Goal: Information Seeking & Learning: Understand process/instructions

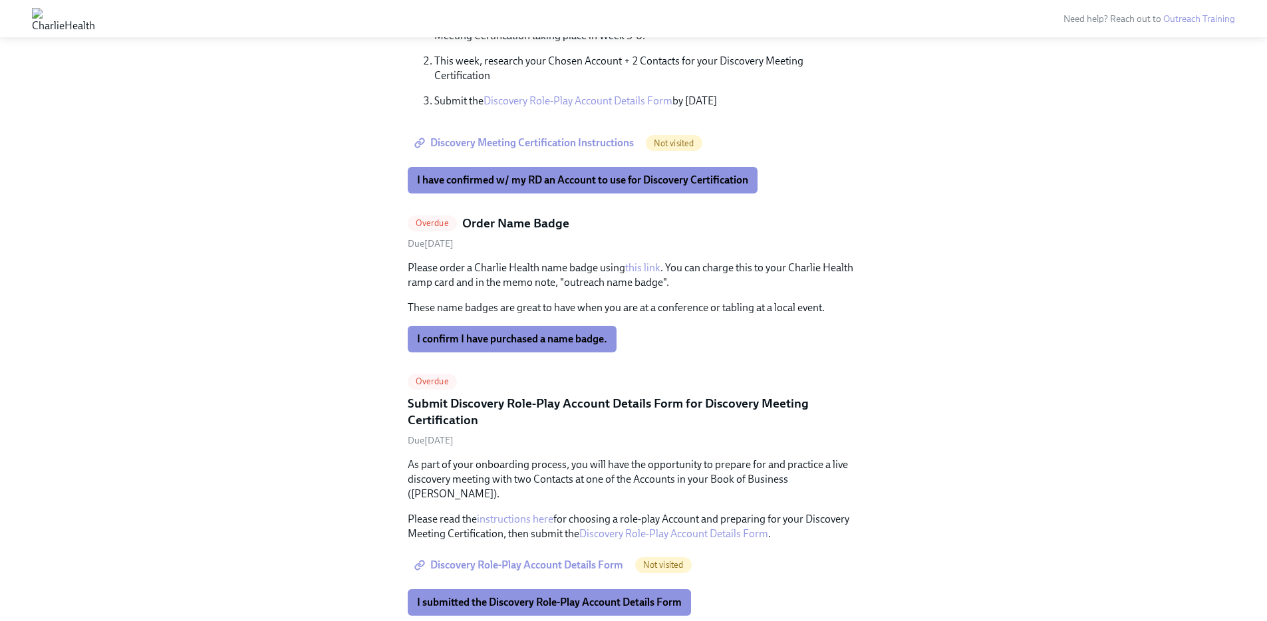
scroll to position [1448, 0]
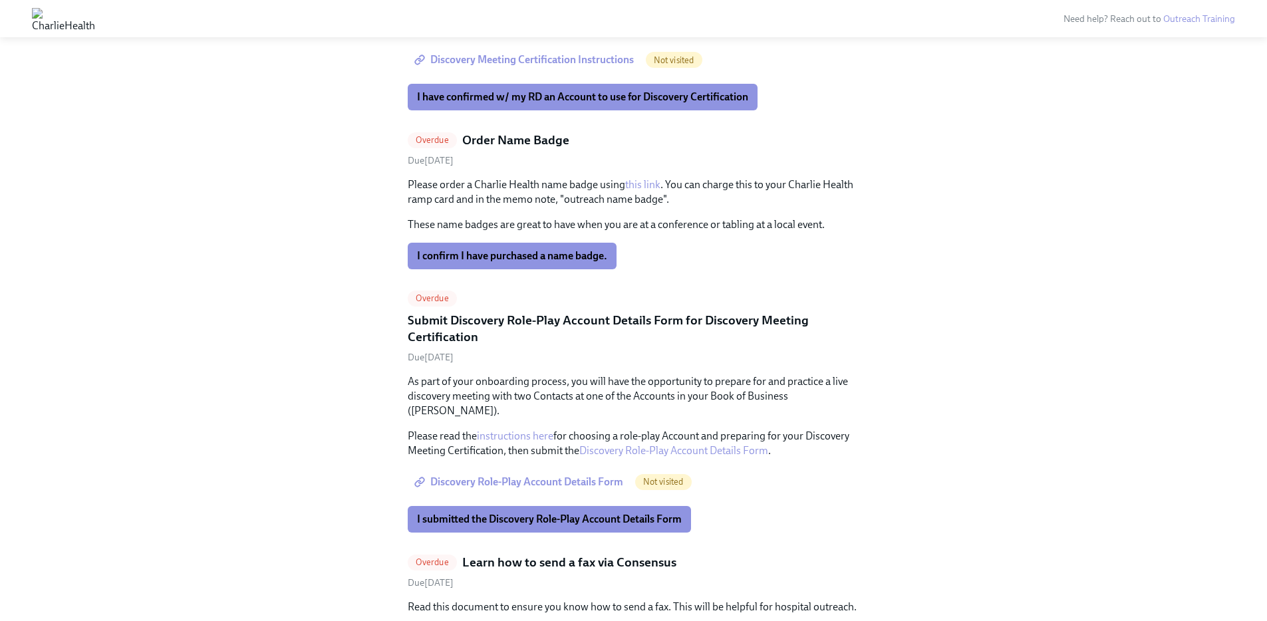
click at [598, 67] on span "Discovery Meeting Certification Instructions" at bounding box center [525, 59] width 217 height 13
click at [544, 104] on span "I have confirmed w/ my RD an Account to use for Discovery Certification" at bounding box center [582, 96] width 331 height 13
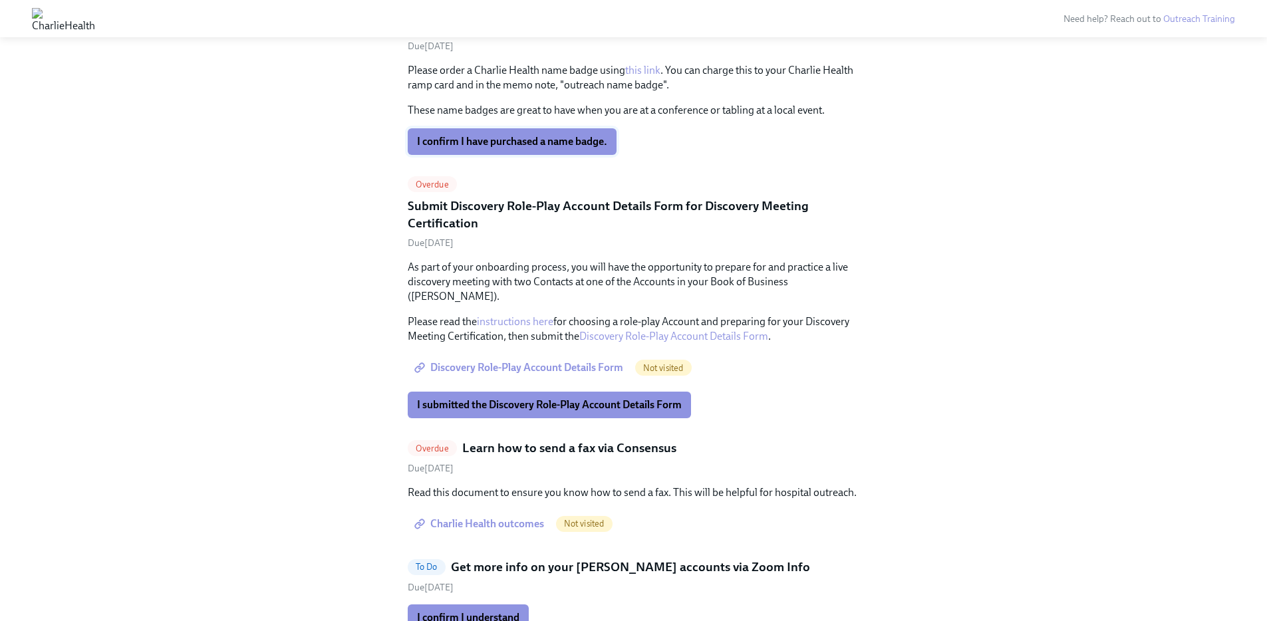
scroll to position [1276, 0]
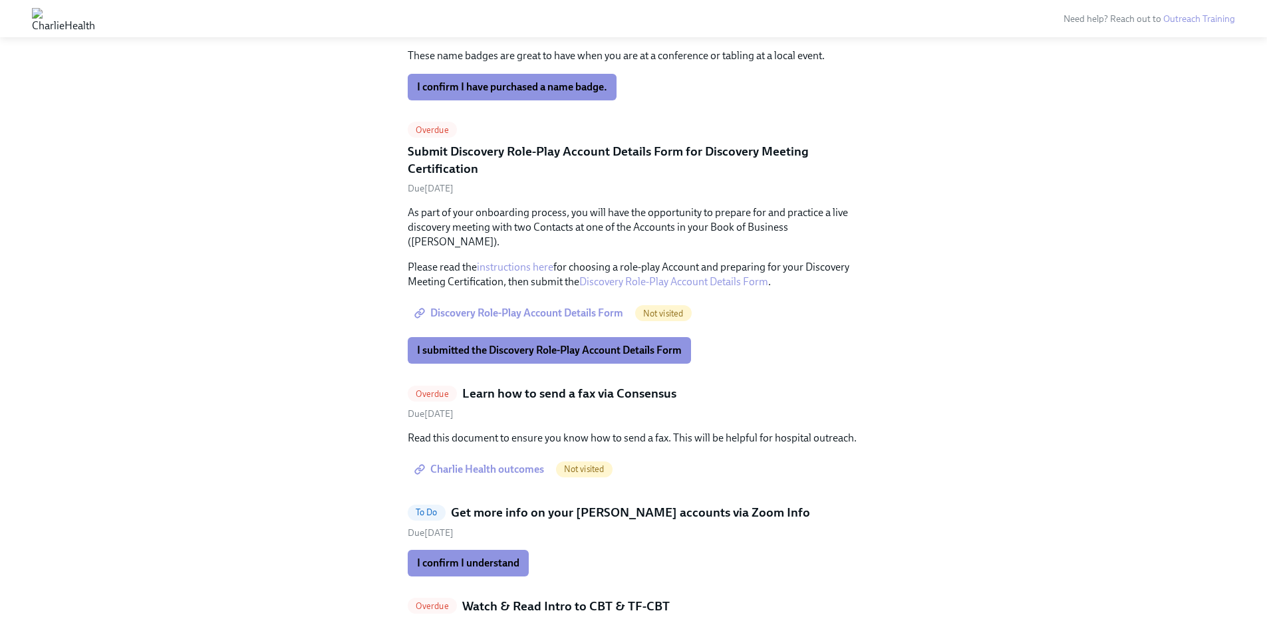
click at [661, 22] on link "this link" at bounding box center [642, 15] width 35 height 13
click at [548, 94] on span "I confirm I have purchased a name badge." at bounding box center [512, 86] width 190 height 13
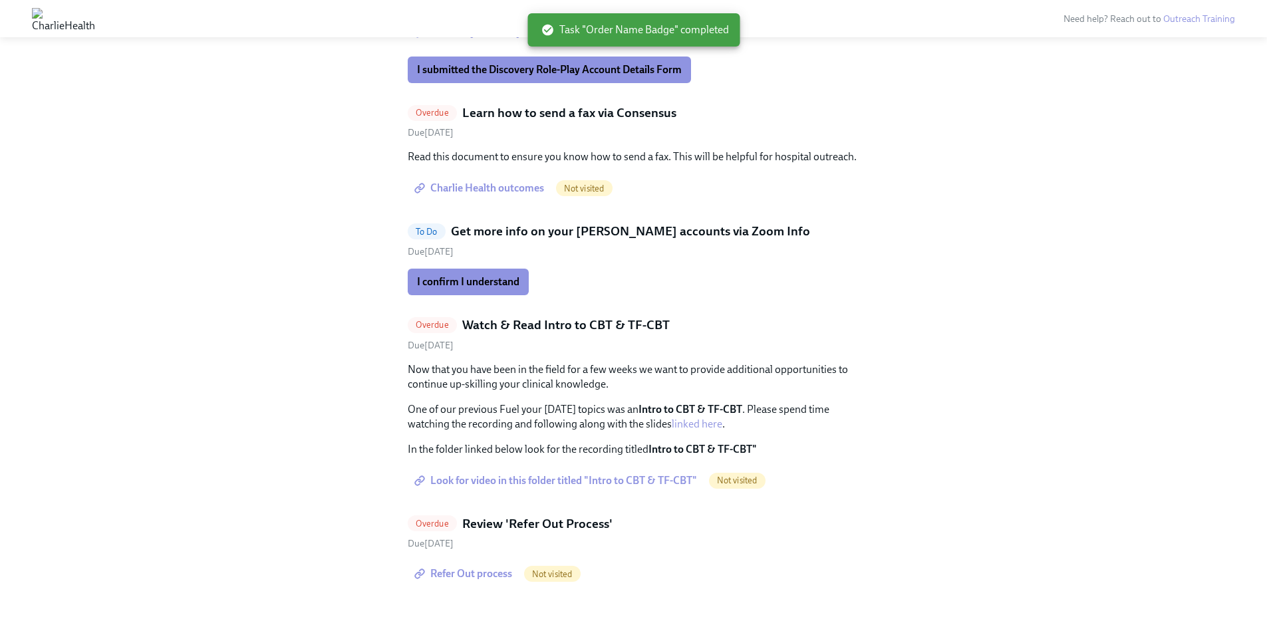
scroll to position [1446, 0]
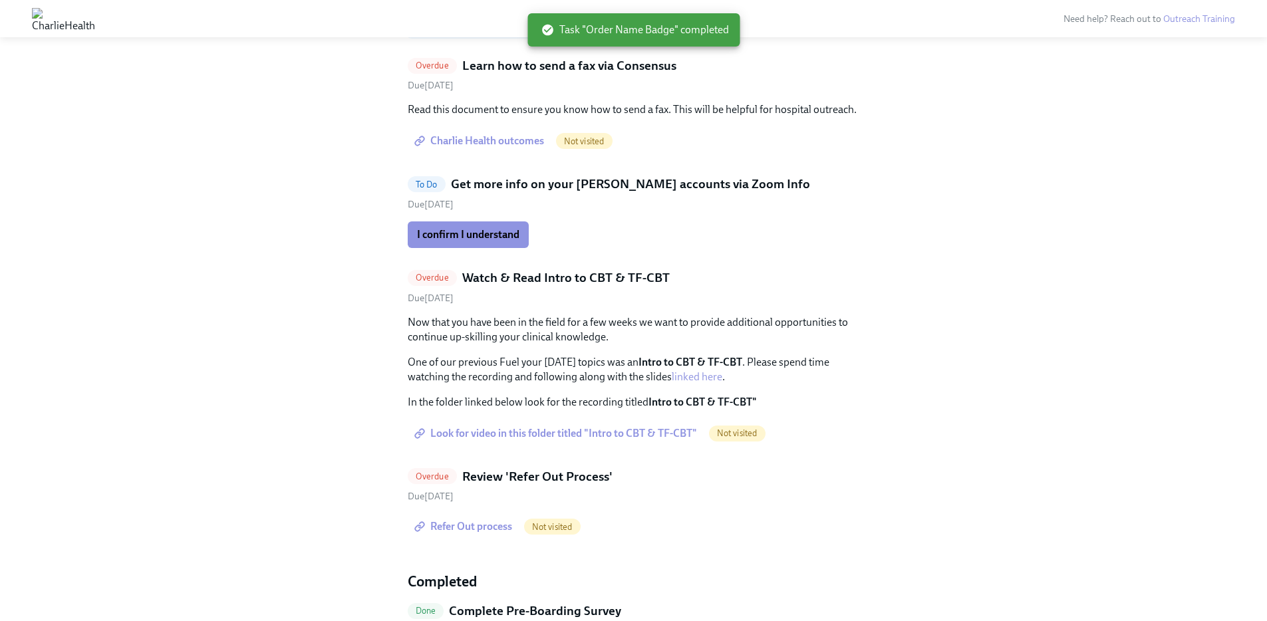
click at [542, 29] on span "I submitted the Discovery Role-Play Account Details Form" at bounding box center [549, 22] width 265 height 13
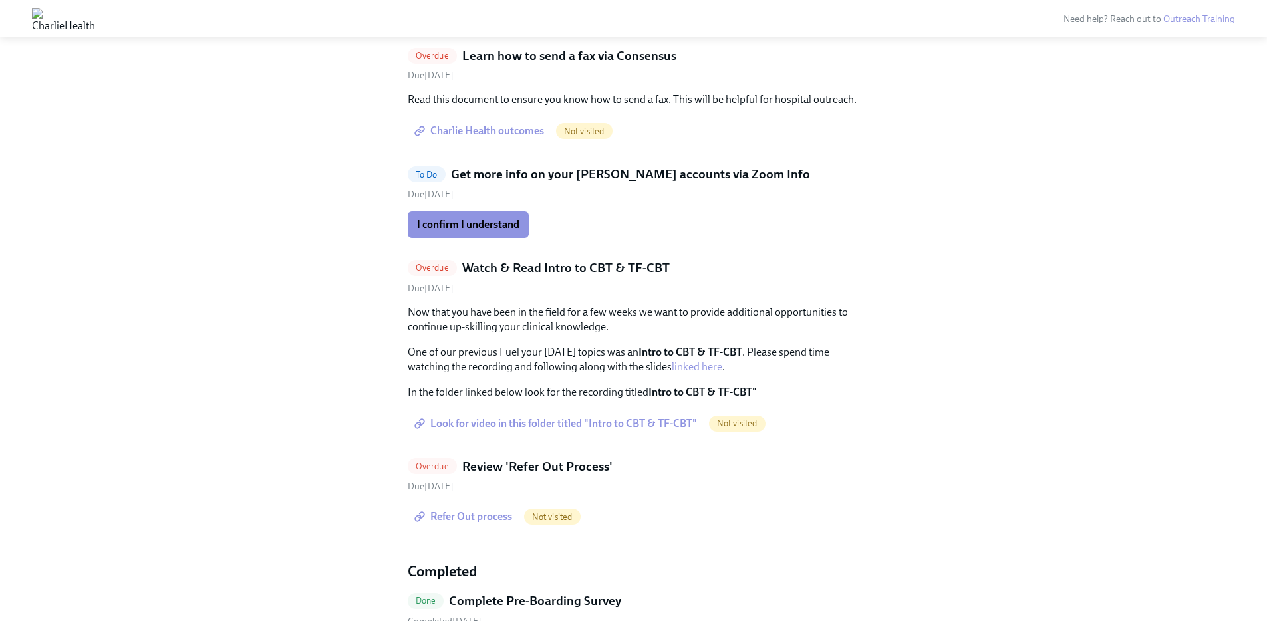
scroll to position [1458, 0]
click at [518, 136] on span "Charlie Health outcomes" at bounding box center [480, 128] width 127 height 13
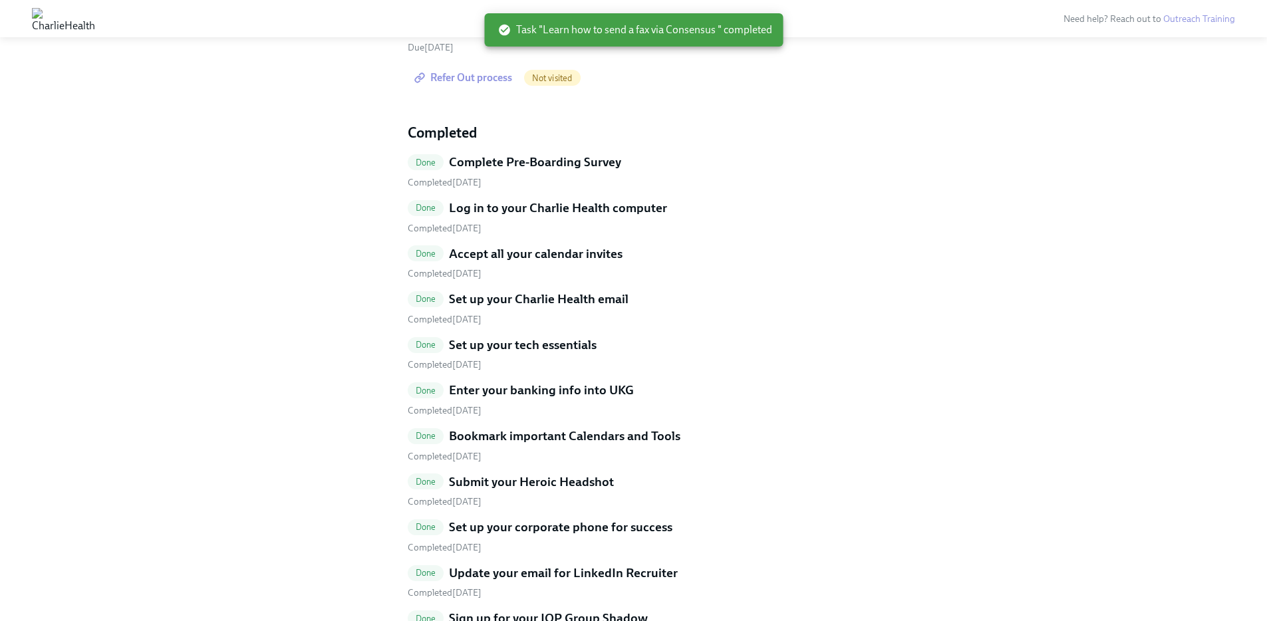
scroll to position [1364, 0]
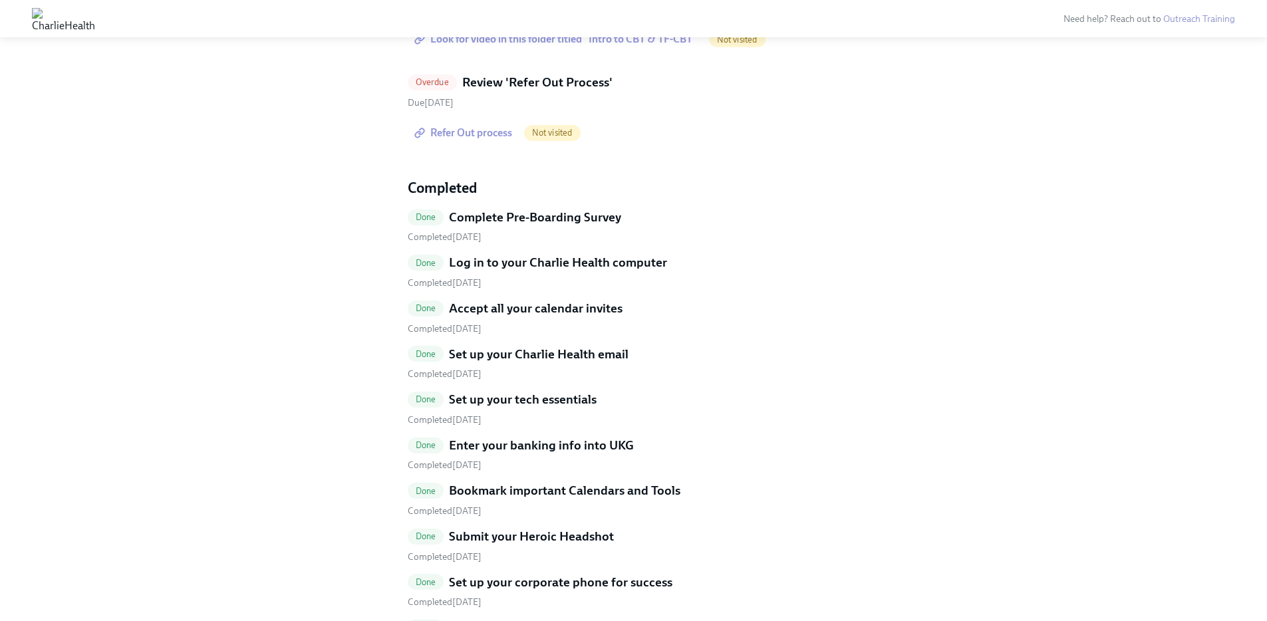
click at [522, 46] on span "Look for video in this folder titled "Intro to CBT & TF-CBT"" at bounding box center [557, 39] width 280 height 13
click at [649, 46] on span "Look for video in this folder titled "Intro to CBT & TF-CBT"" at bounding box center [557, 39] width 280 height 13
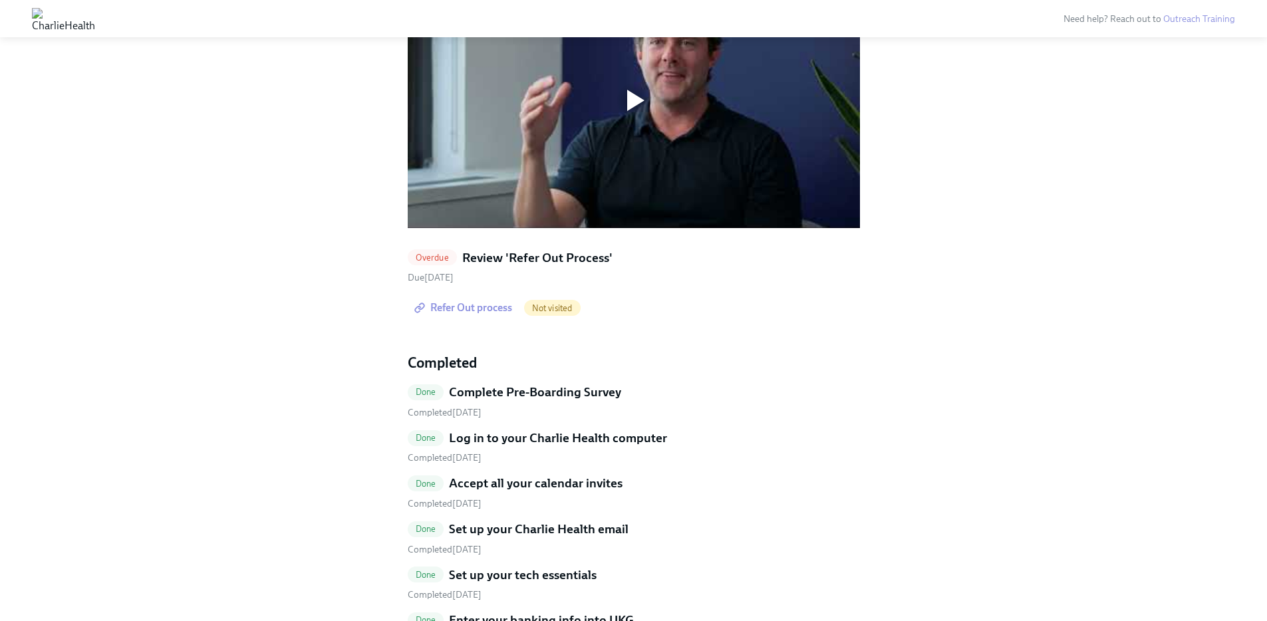
scroll to position [1386, 0]
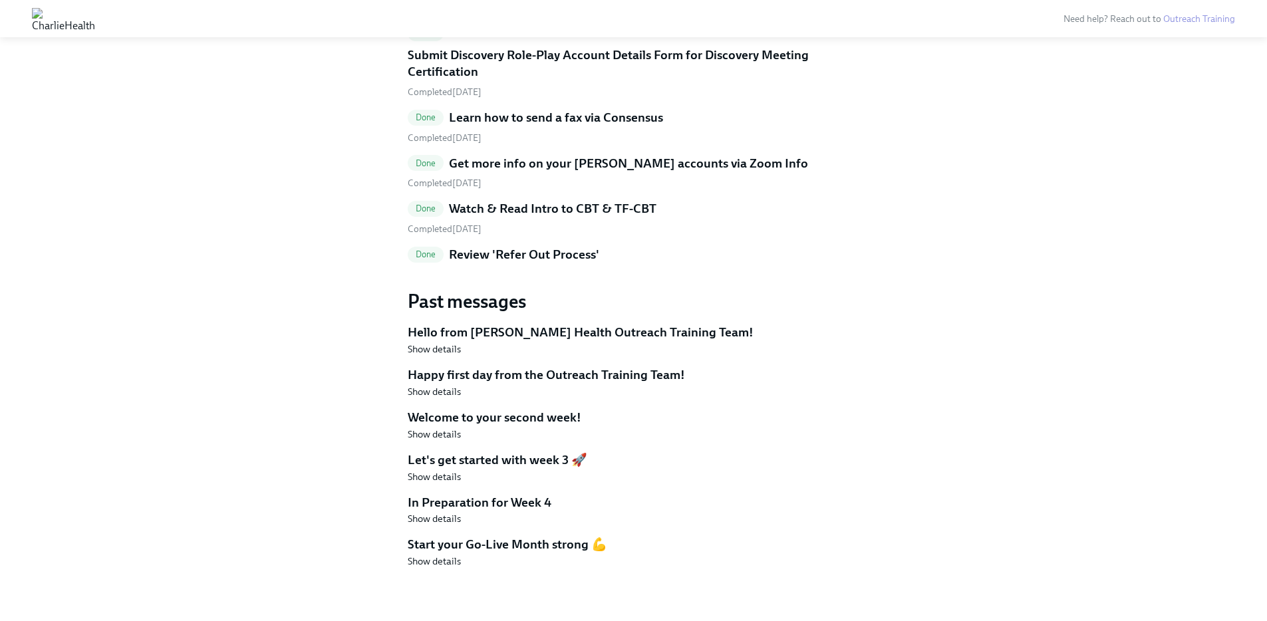
scroll to position [3270, 0]
